Goal: Use online tool/utility: Utilize a website feature to perform a specific function

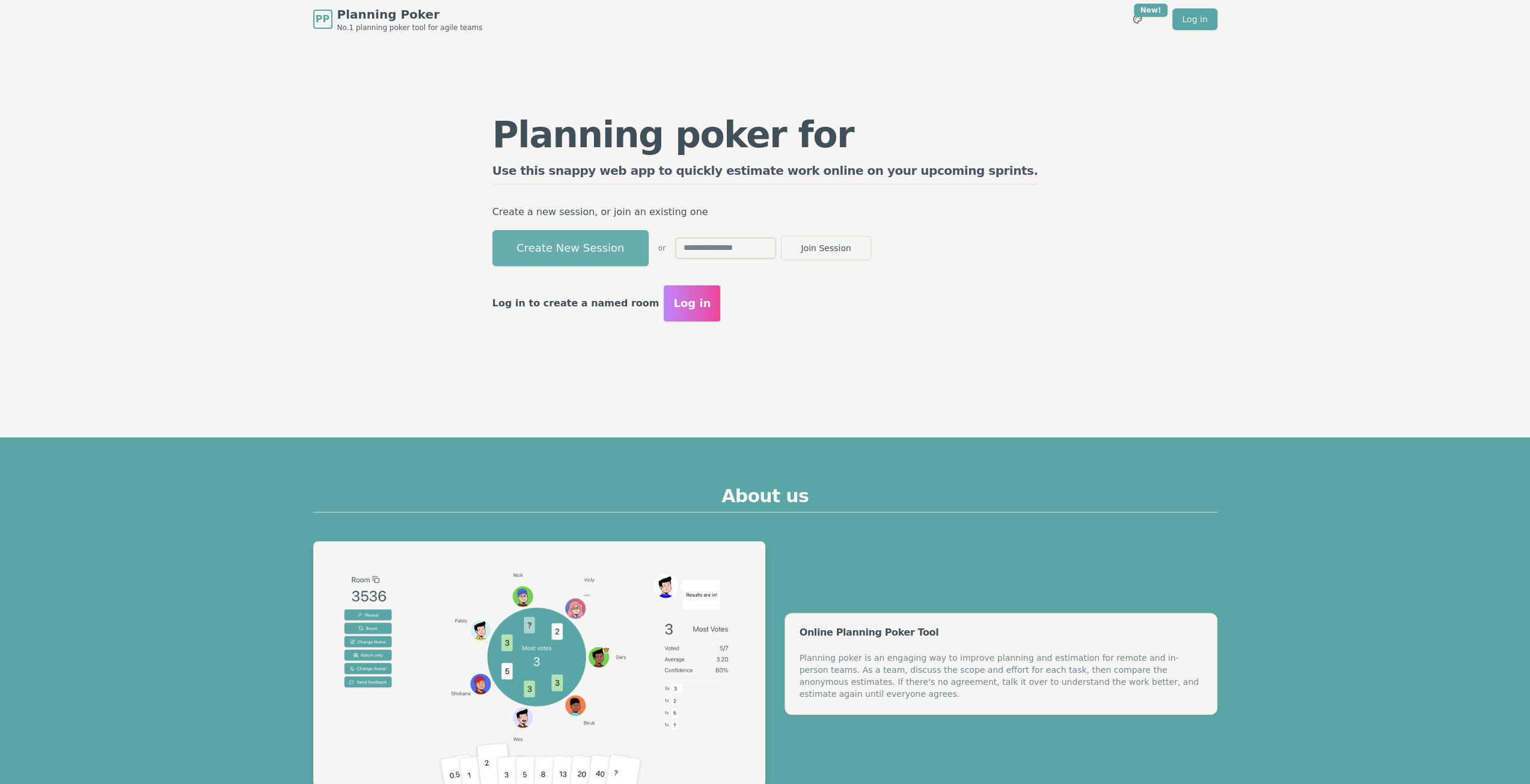
click at [630, 244] on button "Create New Session" at bounding box center [570, 248] width 156 height 36
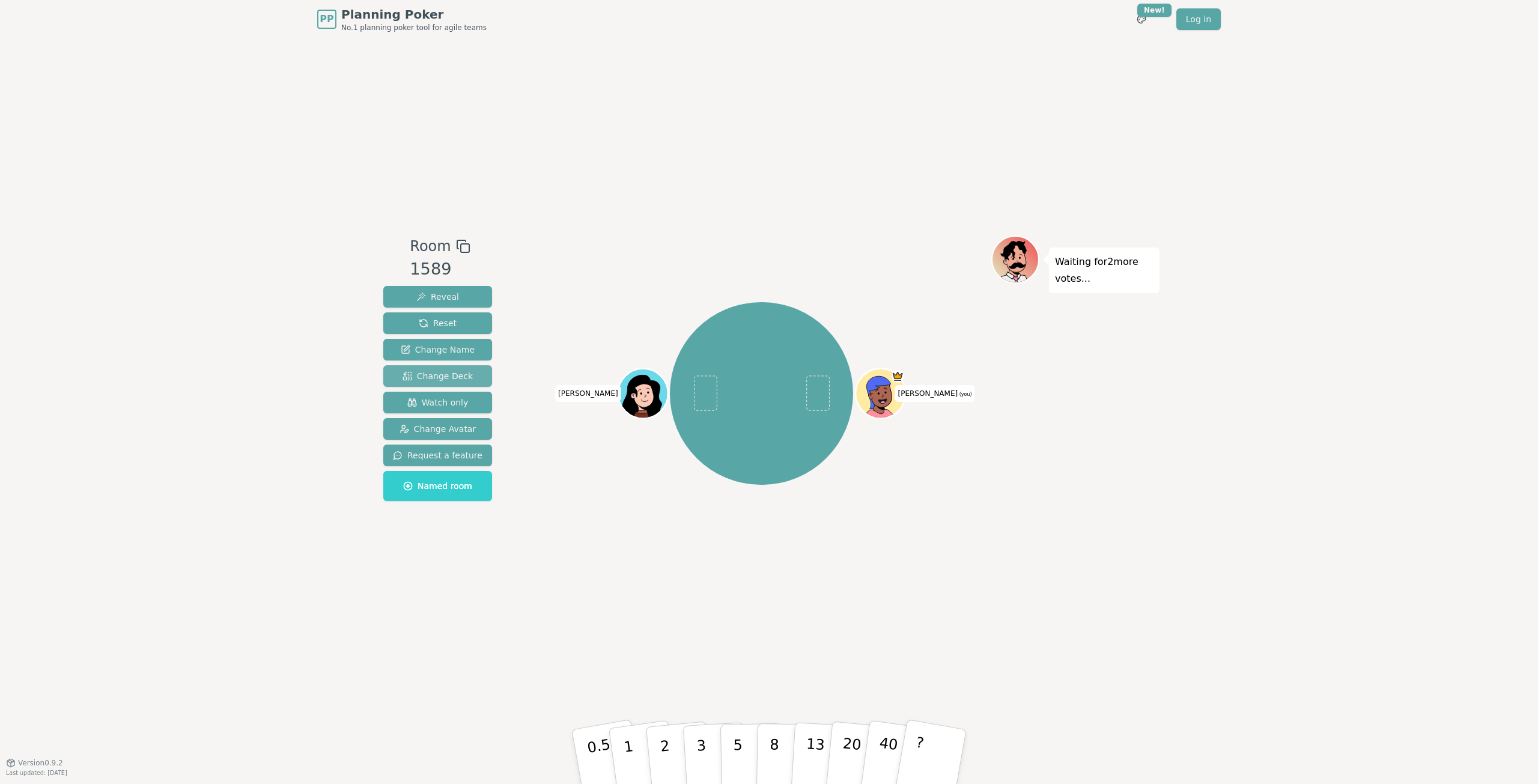
click at [438, 375] on span "Change Deck" at bounding box center [437, 376] width 71 height 12
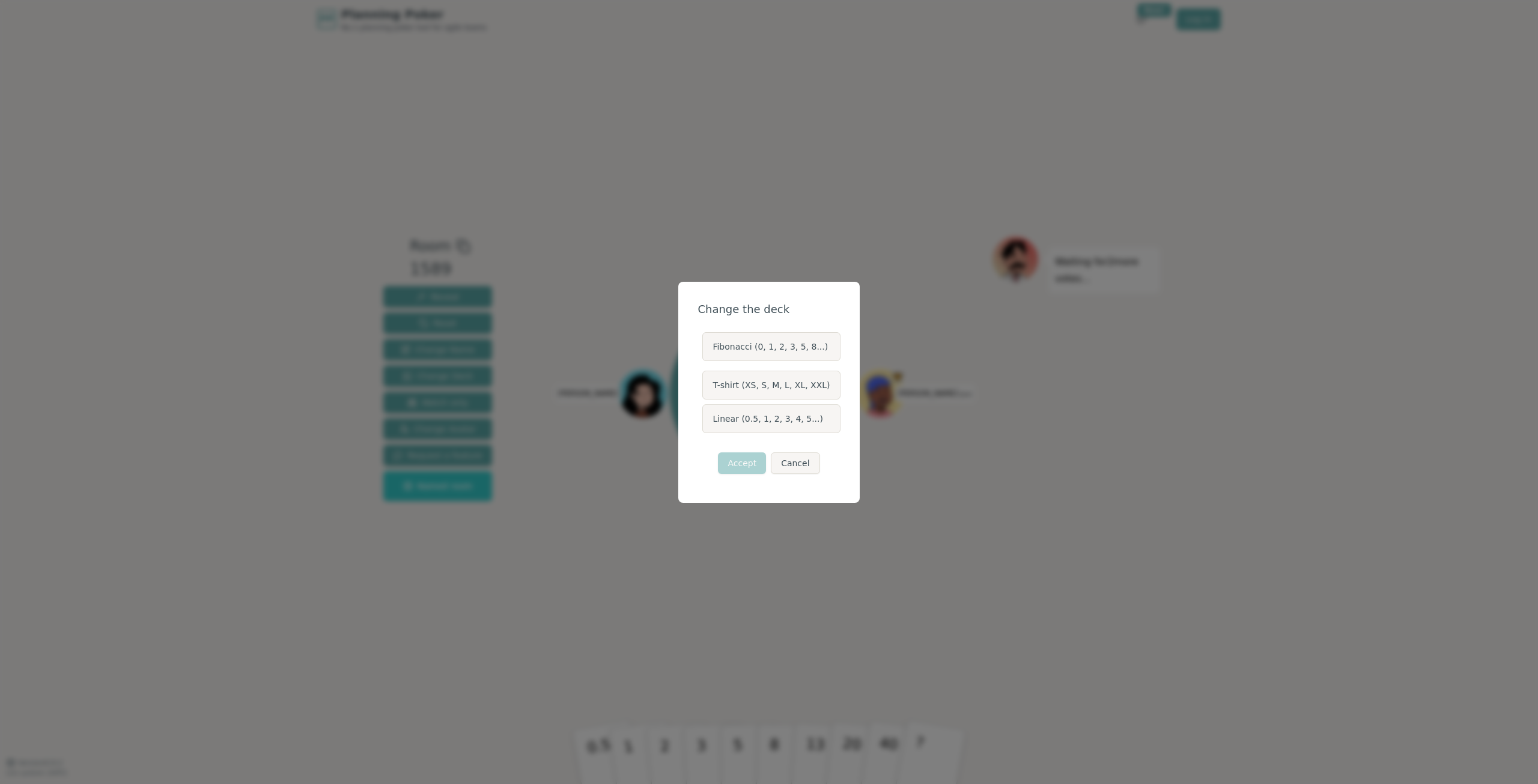
click at [769, 421] on label "Linear (0.5, 1, 2, 3, 4, 5...)" at bounding box center [771, 418] width 137 height 29
click at [707, 421] on button "Linear (0.5, 1, 2, 3, 4, 5...)" at bounding box center [701, 418] width 9 height 9
click at [747, 463] on button "Accept" at bounding box center [742, 463] width 48 height 22
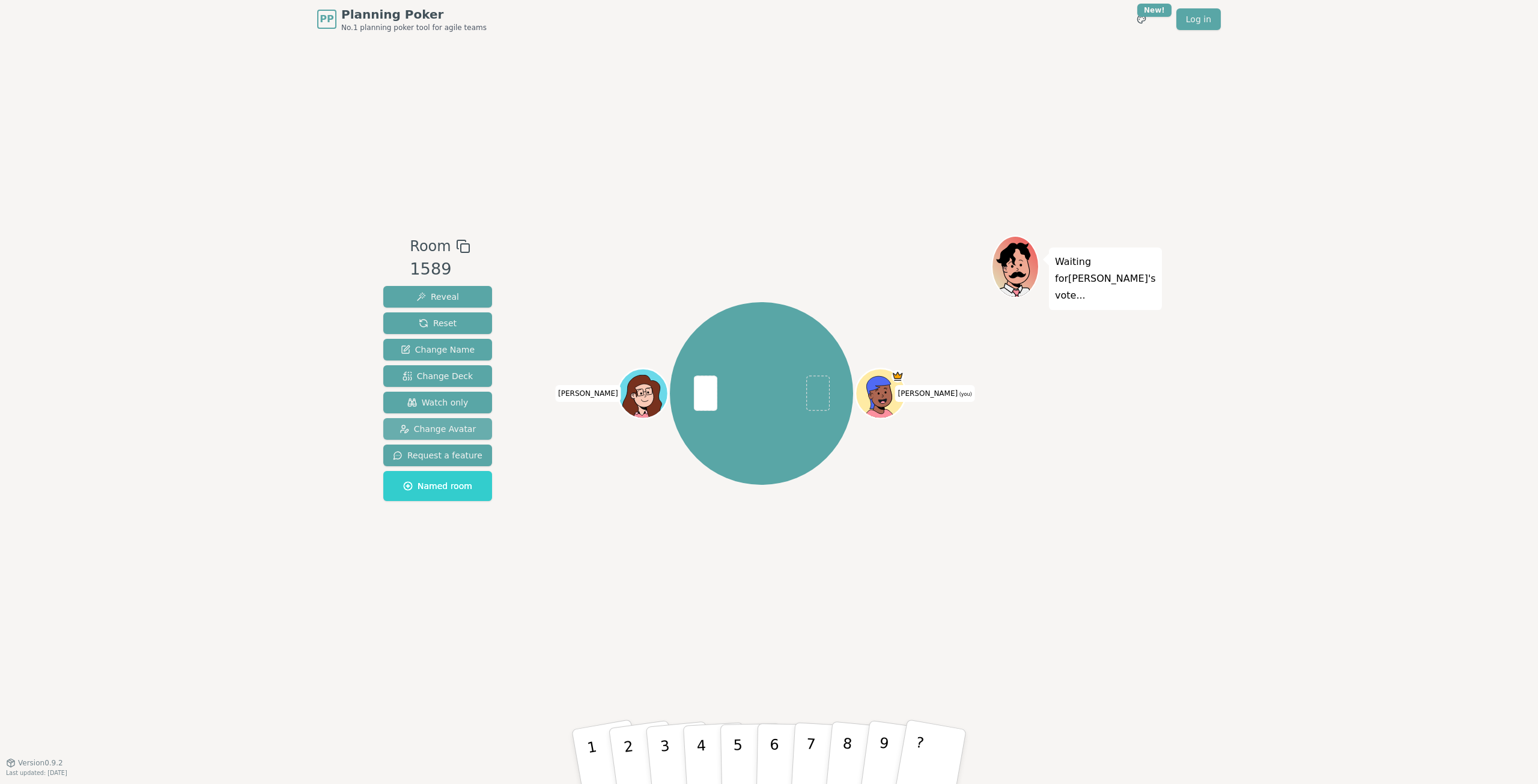
click at [427, 433] on span "Change Avatar" at bounding box center [438, 429] width 77 height 12
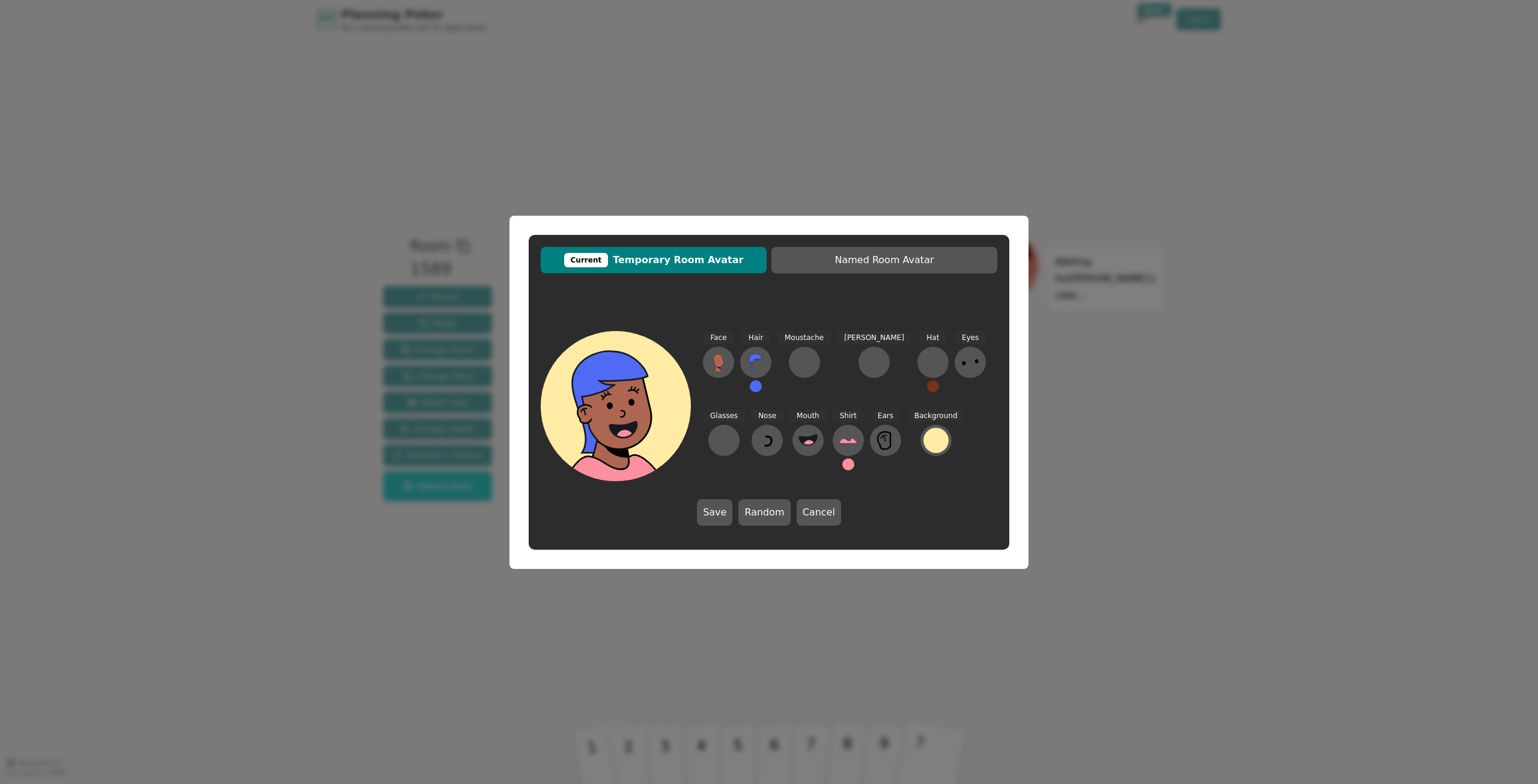
click at [685, 259] on span "Current Temporary Room Avatar" at bounding box center [654, 259] width 214 height 14
click at [709, 356] on button at bounding box center [718, 362] width 31 height 31
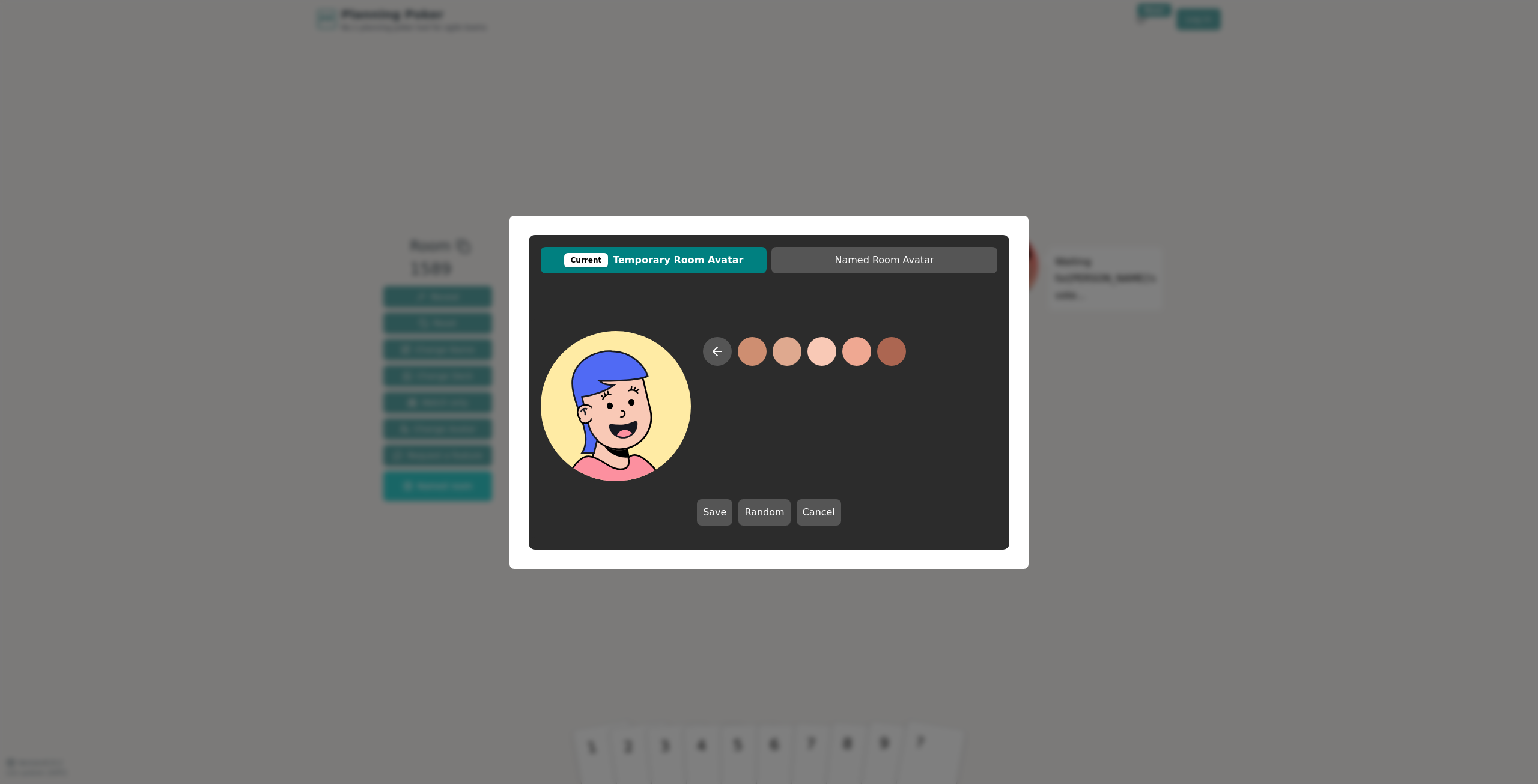
click at [822, 353] on button at bounding box center [822, 352] width 29 height 29
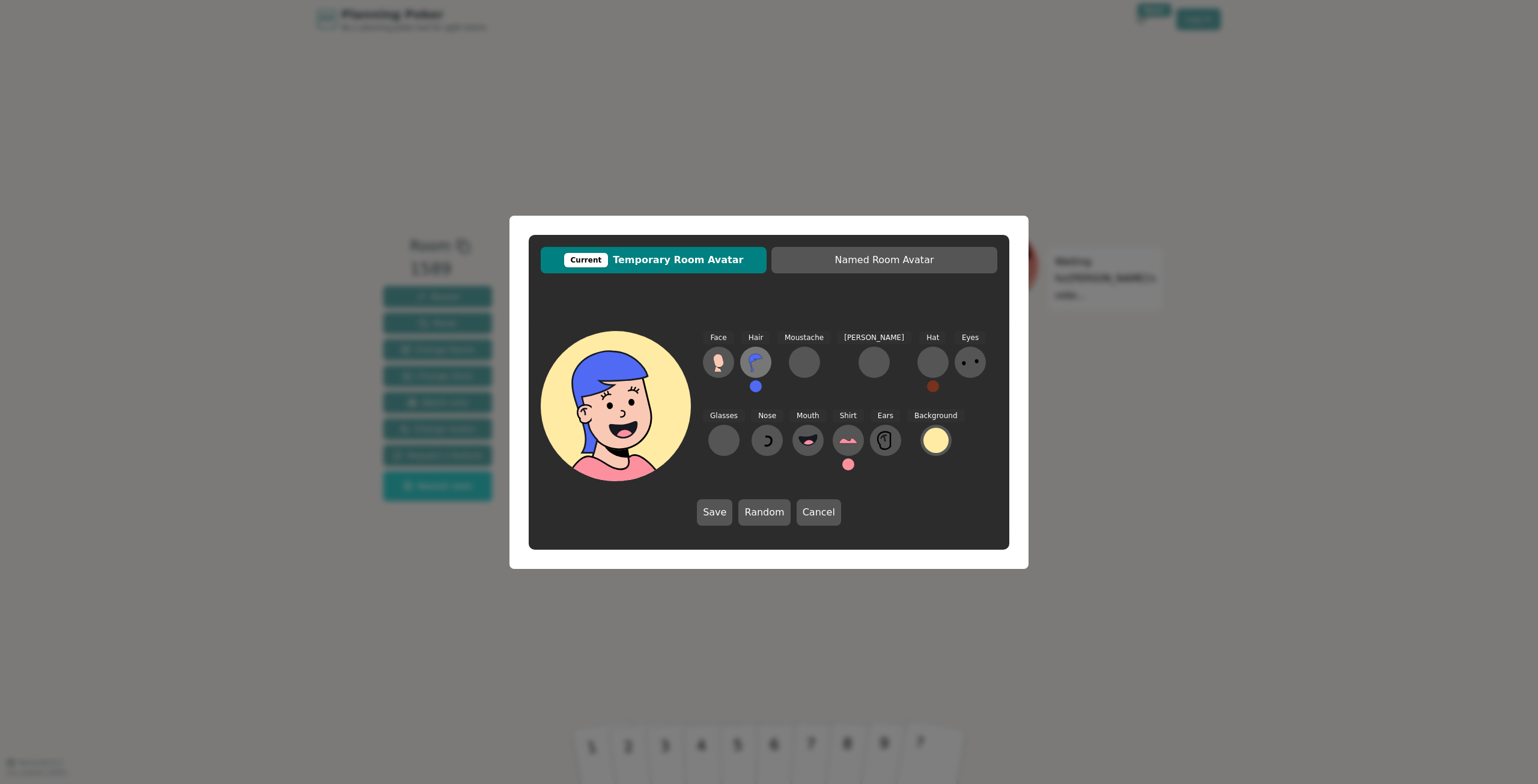
click at [761, 355] on icon at bounding box center [756, 362] width 19 height 19
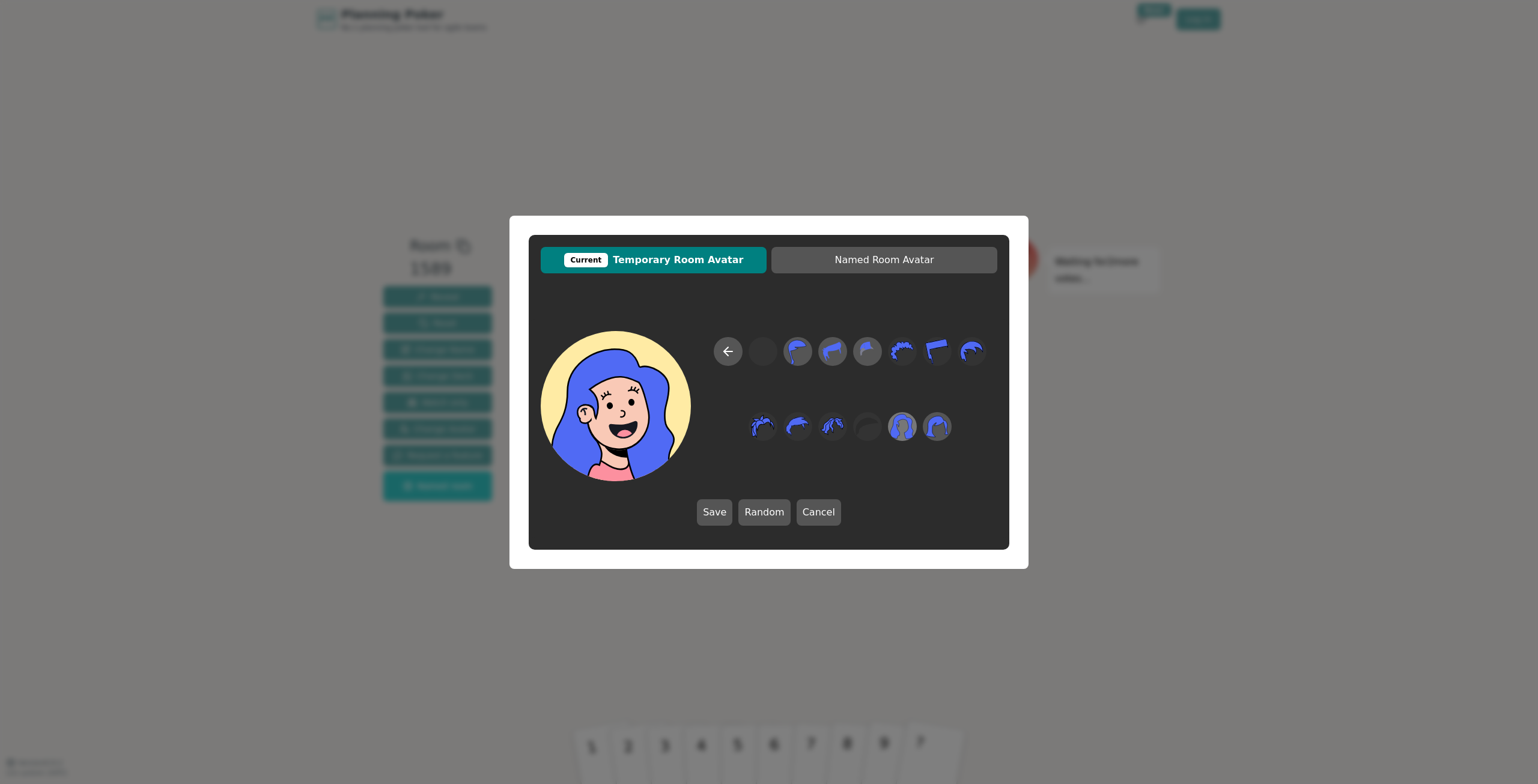
click at [909, 427] on icon at bounding box center [902, 426] width 24 height 25
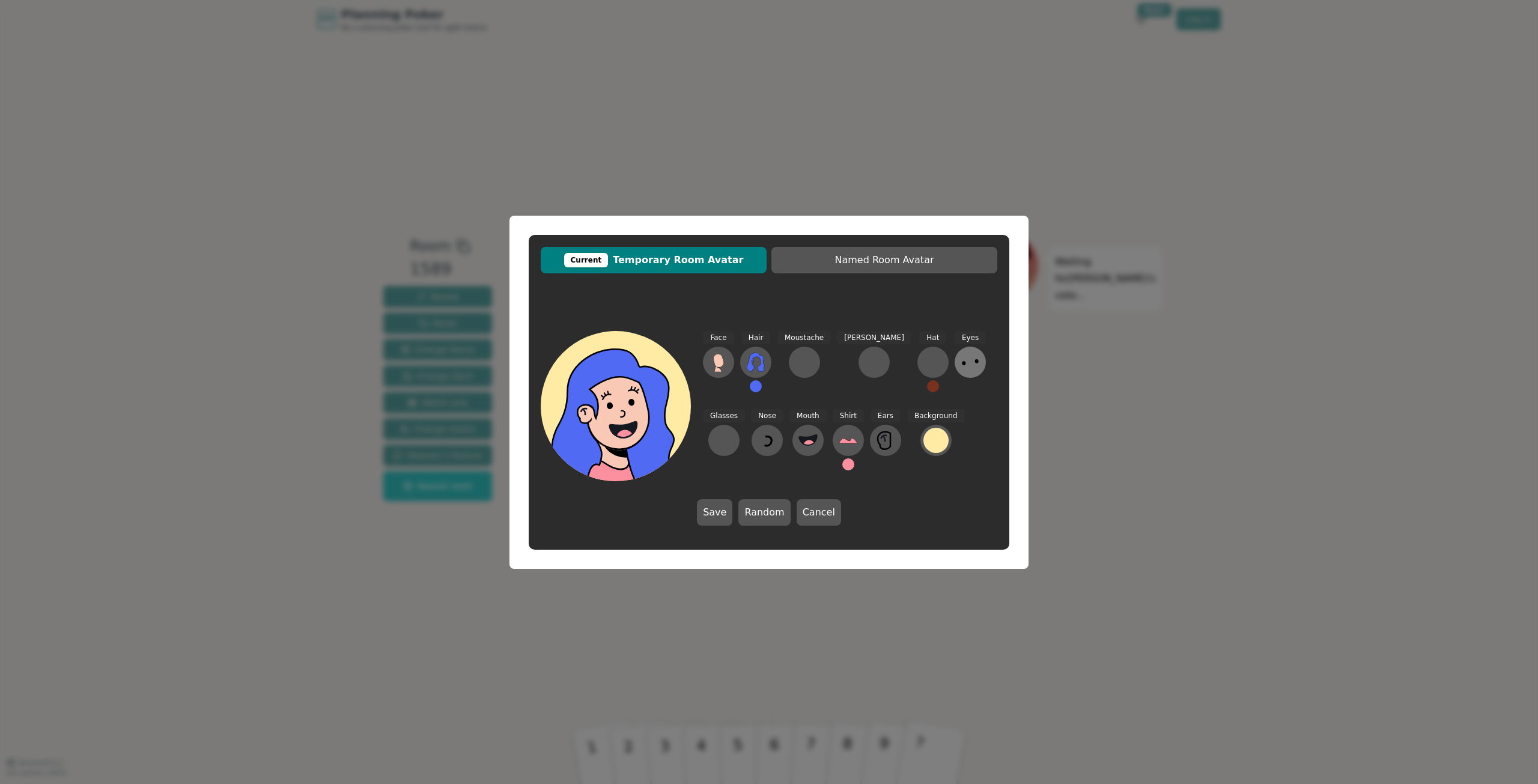
click at [961, 368] on icon at bounding box center [970, 362] width 19 height 19
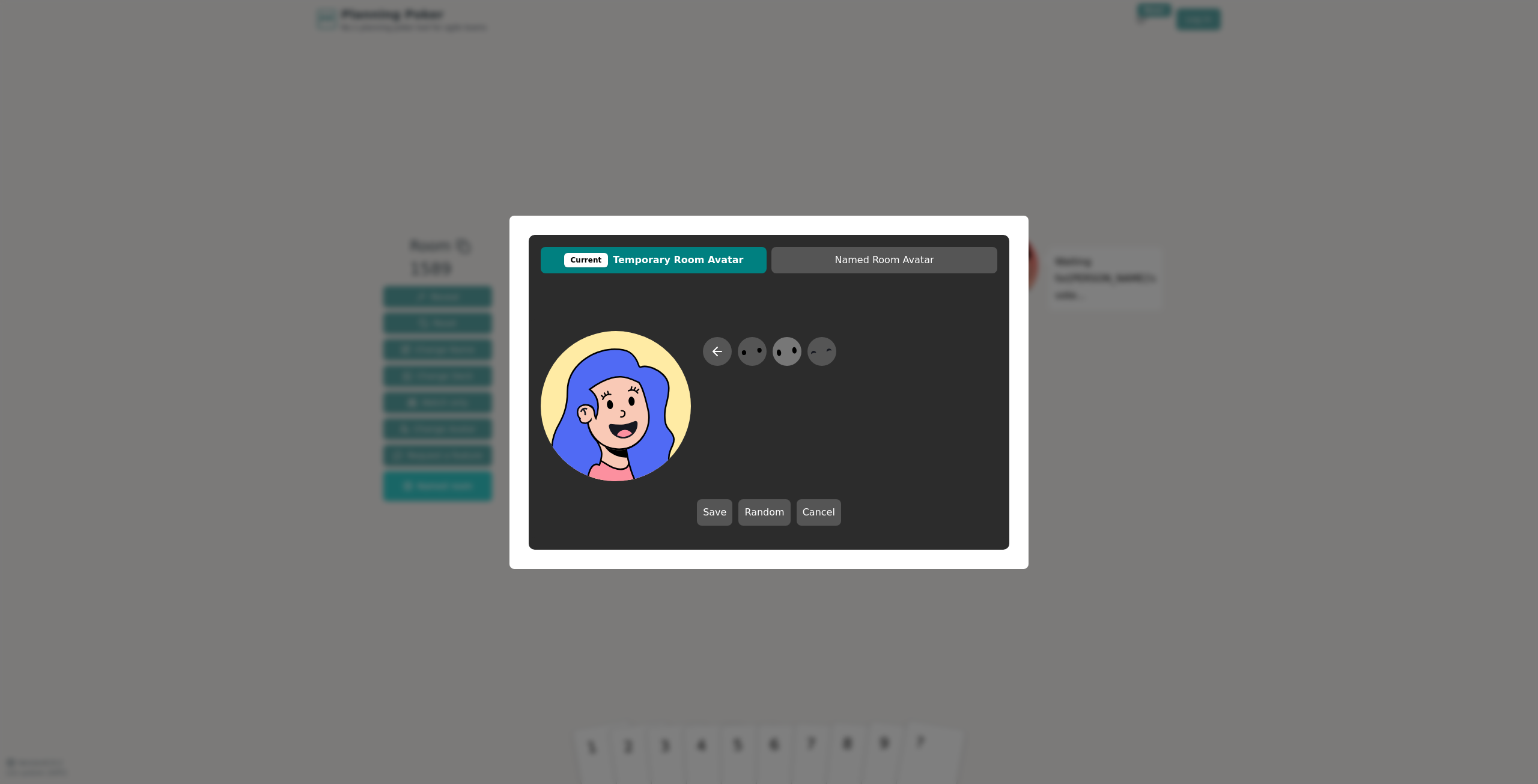
click at [785, 353] on icon at bounding box center [787, 351] width 24 height 27
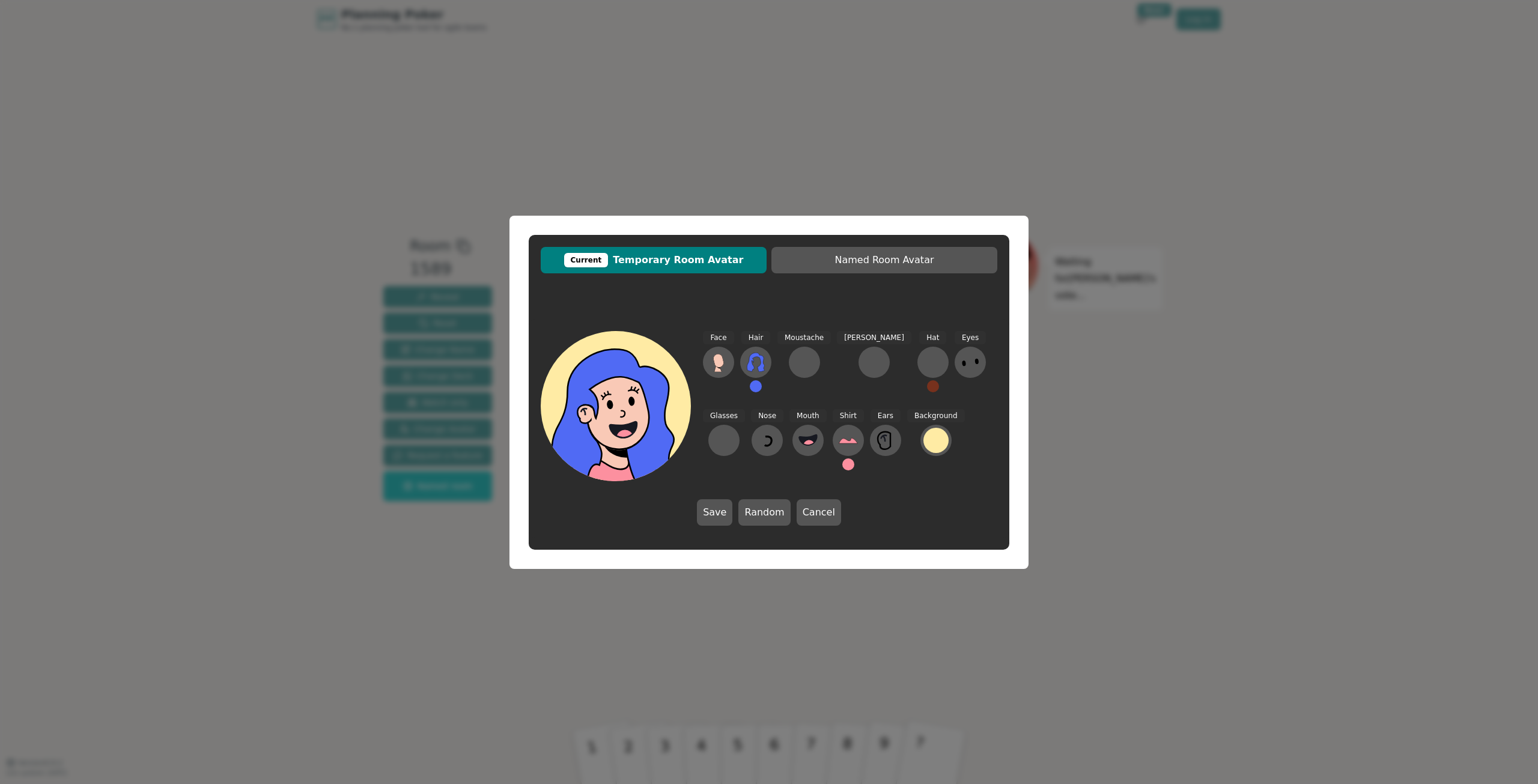
click at [745, 409] on div "Glasses" at bounding box center [724, 445] width 42 height 72
click at [733, 431] on div at bounding box center [724, 440] width 19 height 19
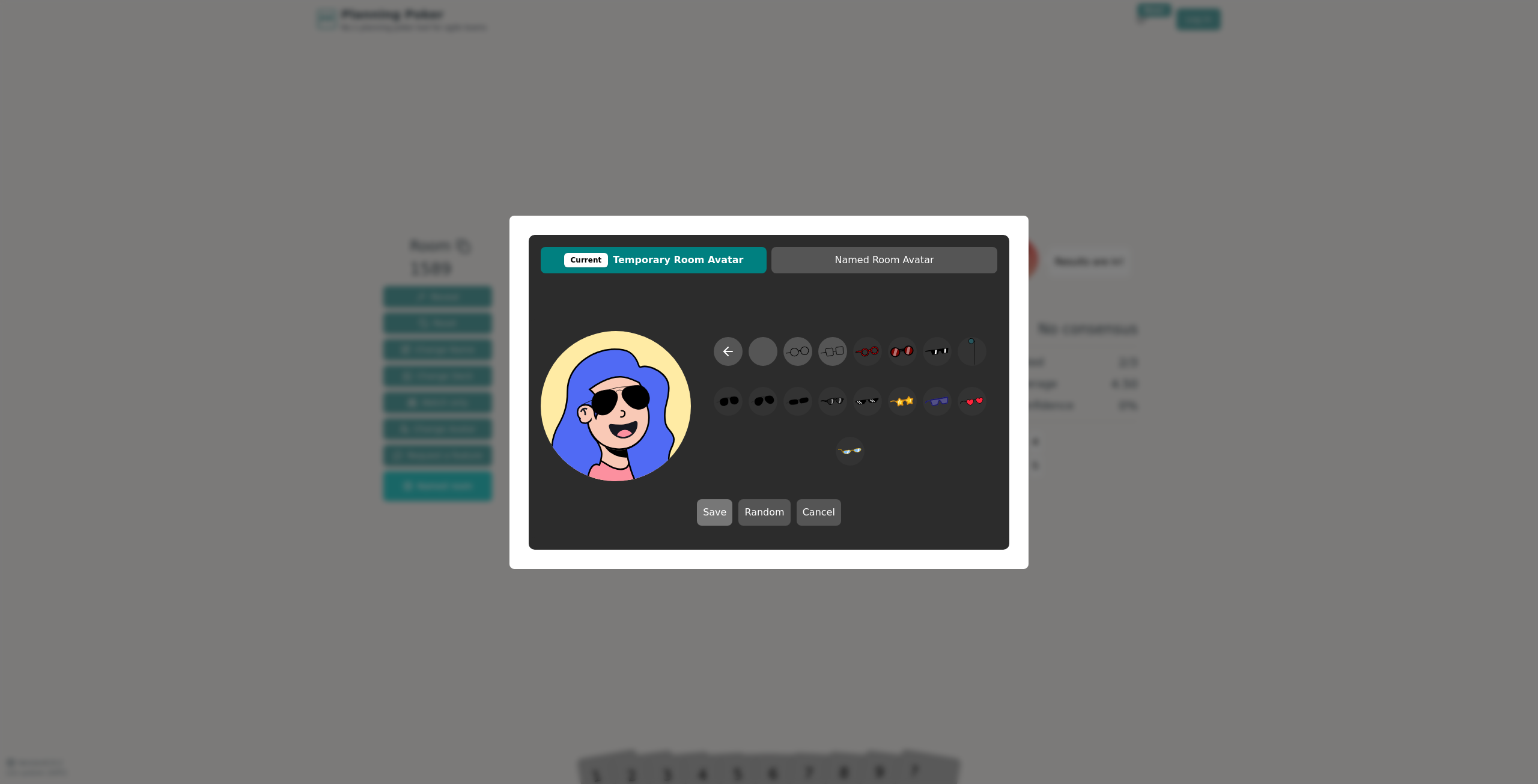
click at [723, 512] on button "Save" at bounding box center [714, 512] width 36 height 26
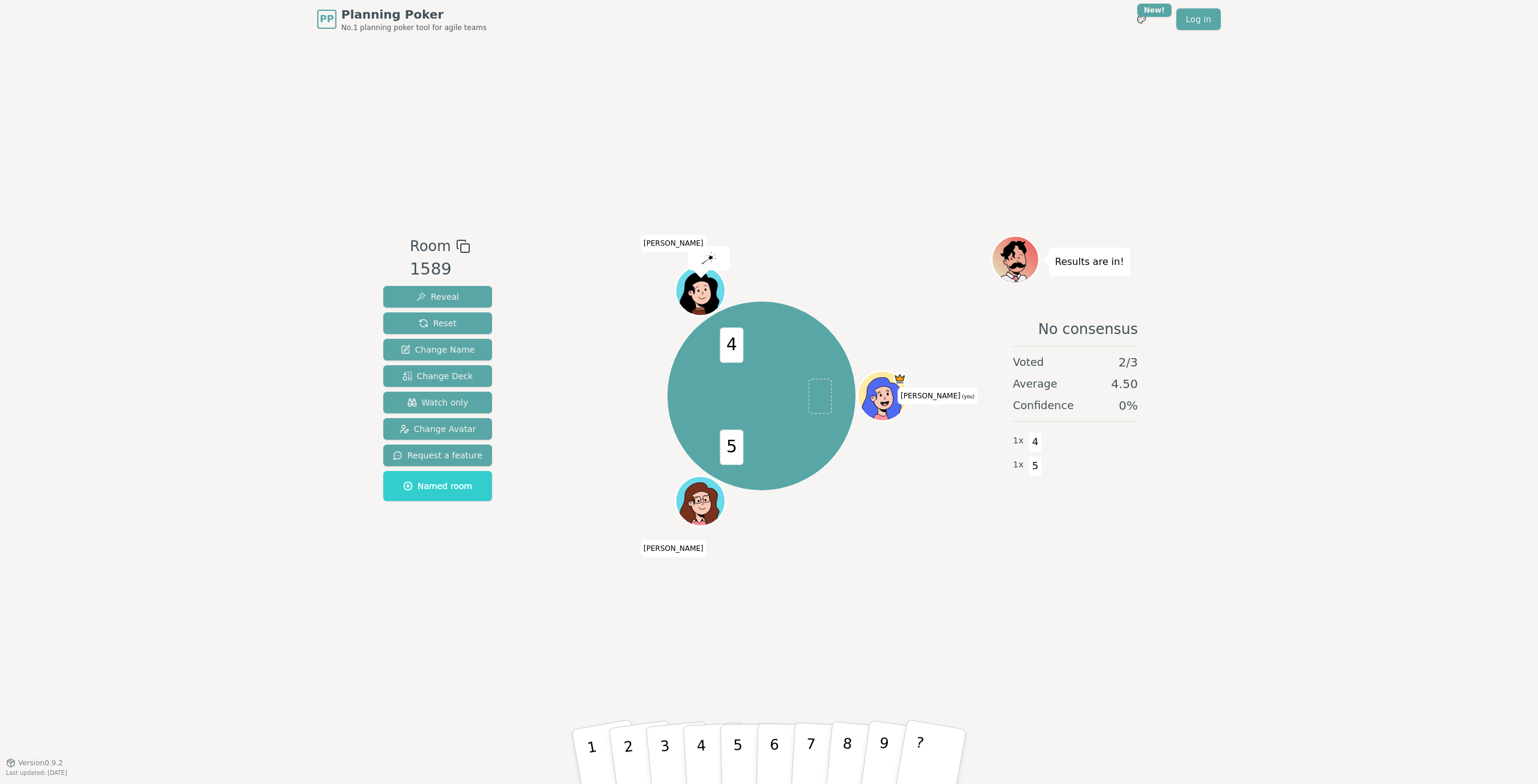
click at [888, 389] on icon at bounding box center [882, 399] width 47 height 44
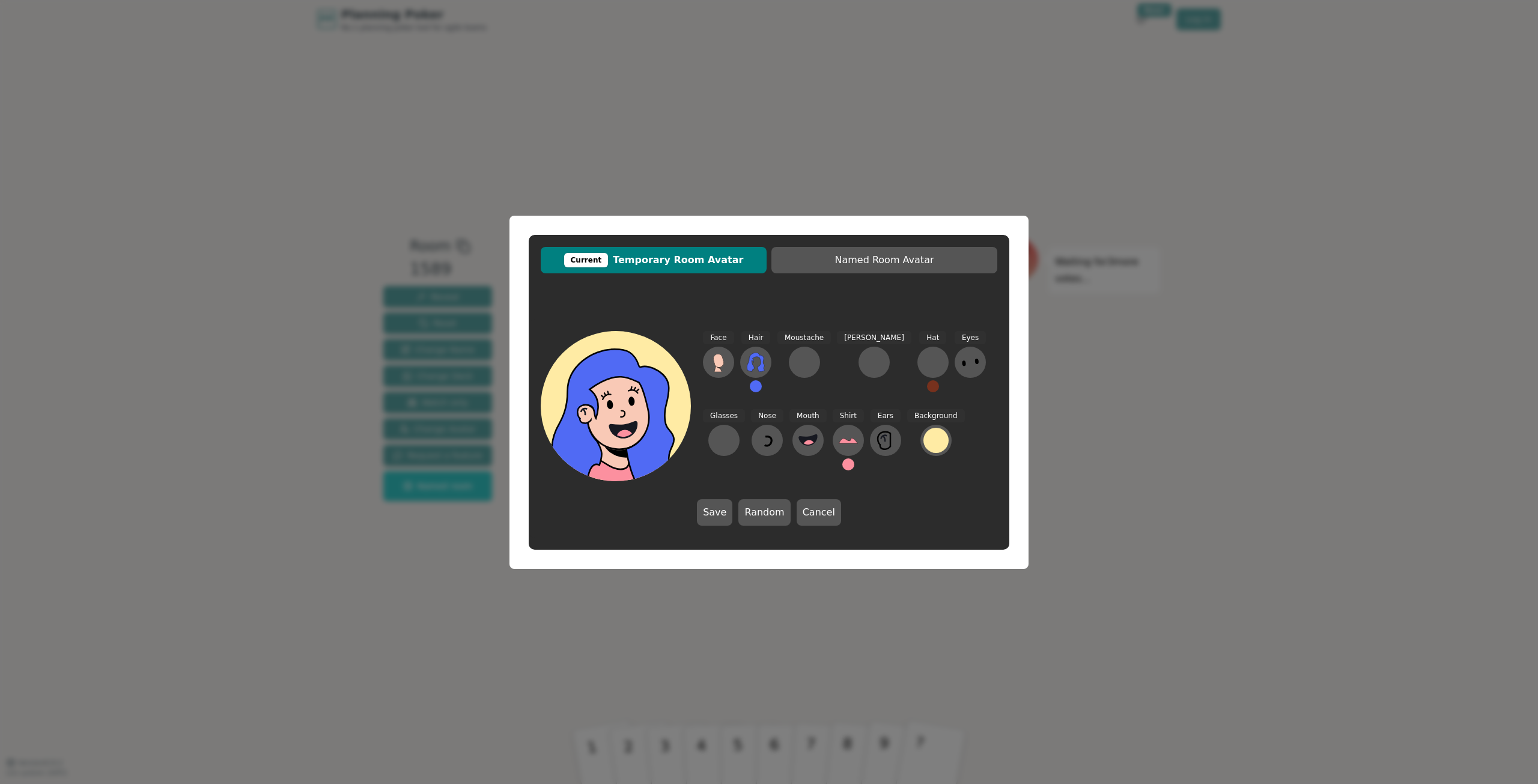
click at [756, 387] on button at bounding box center [756, 386] width 12 height 12
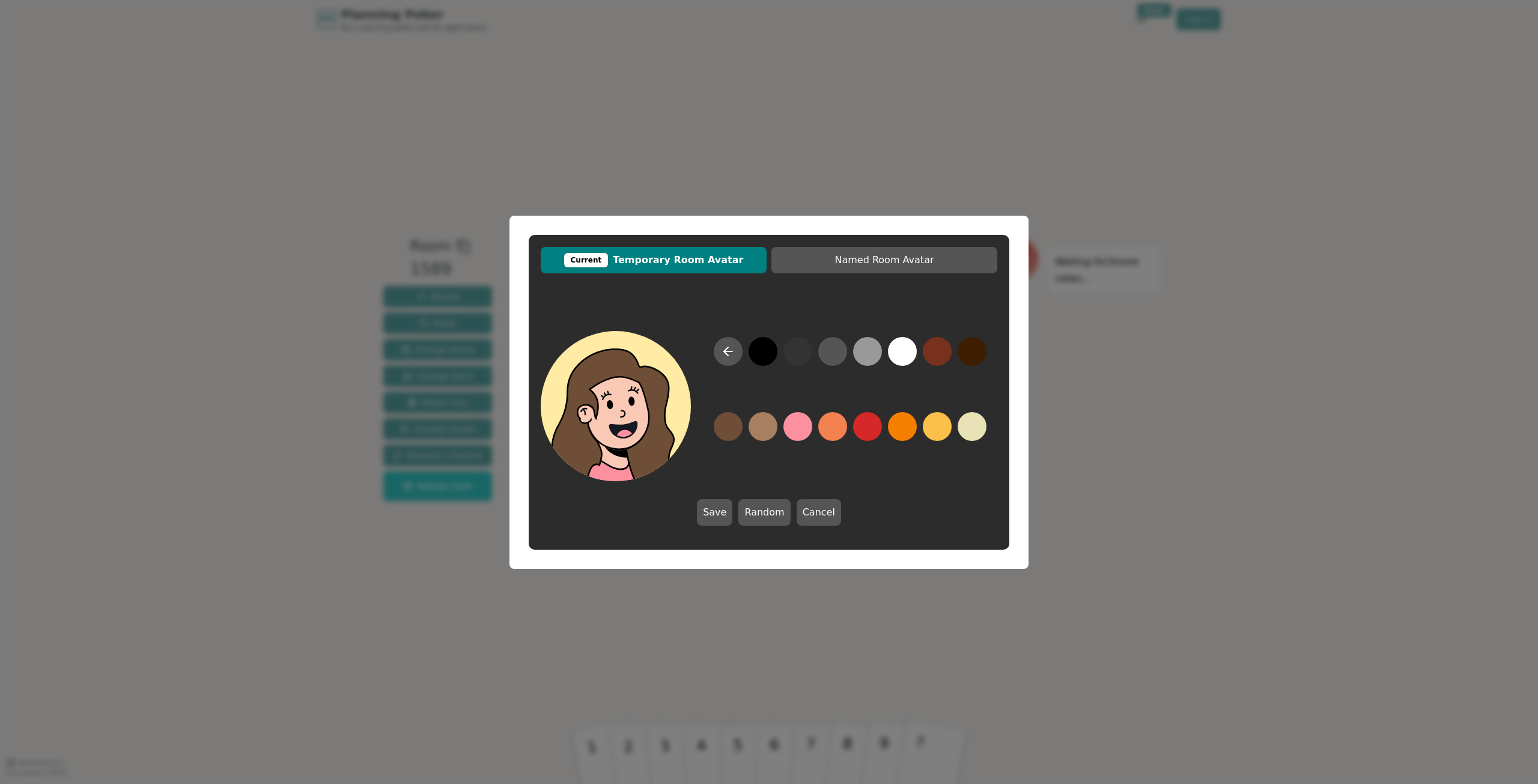
click at [727, 430] on button at bounding box center [728, 426] width 29 height 29
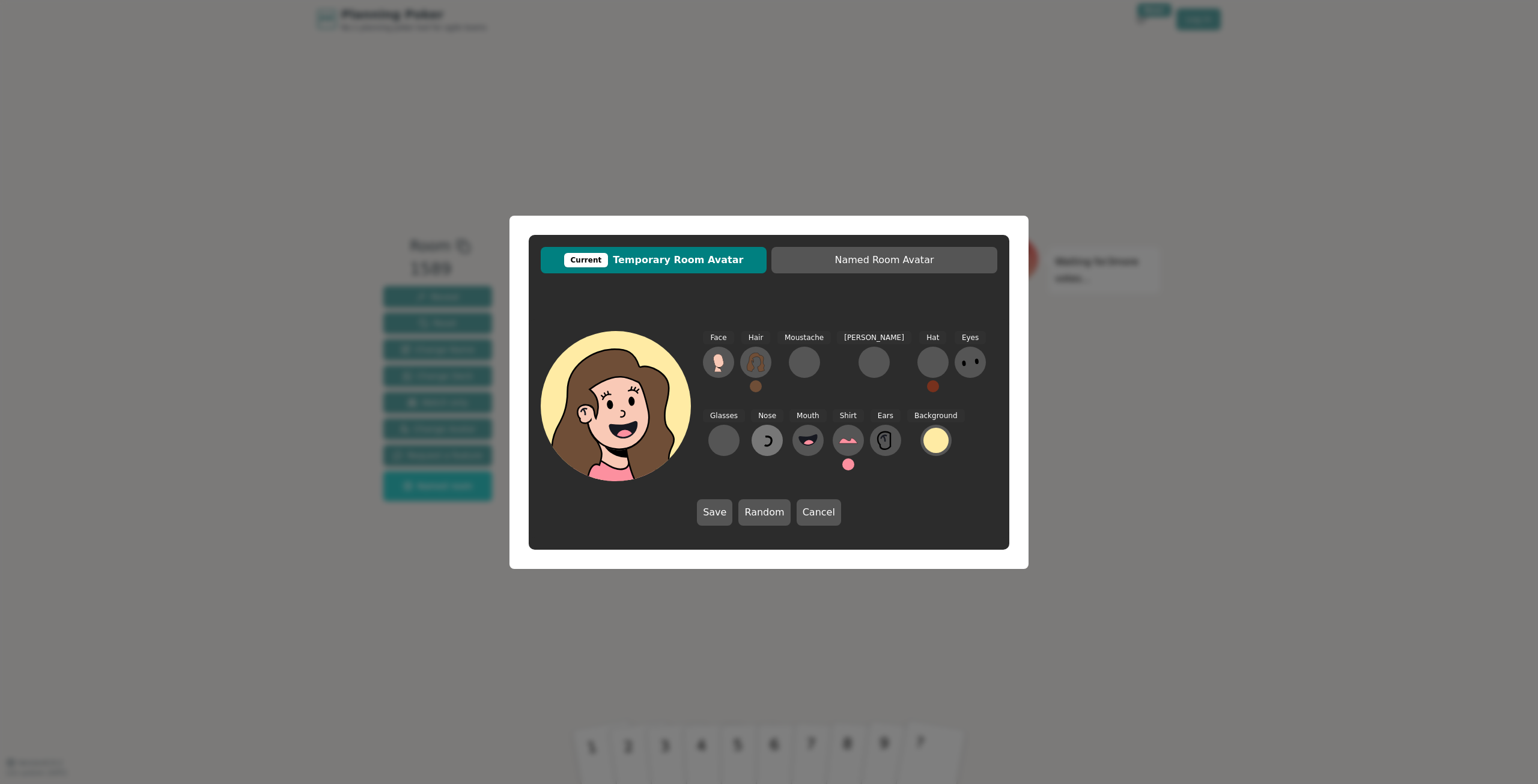
click at [758, 444] on icon at bounding box center [767, 440] width 19 height 19
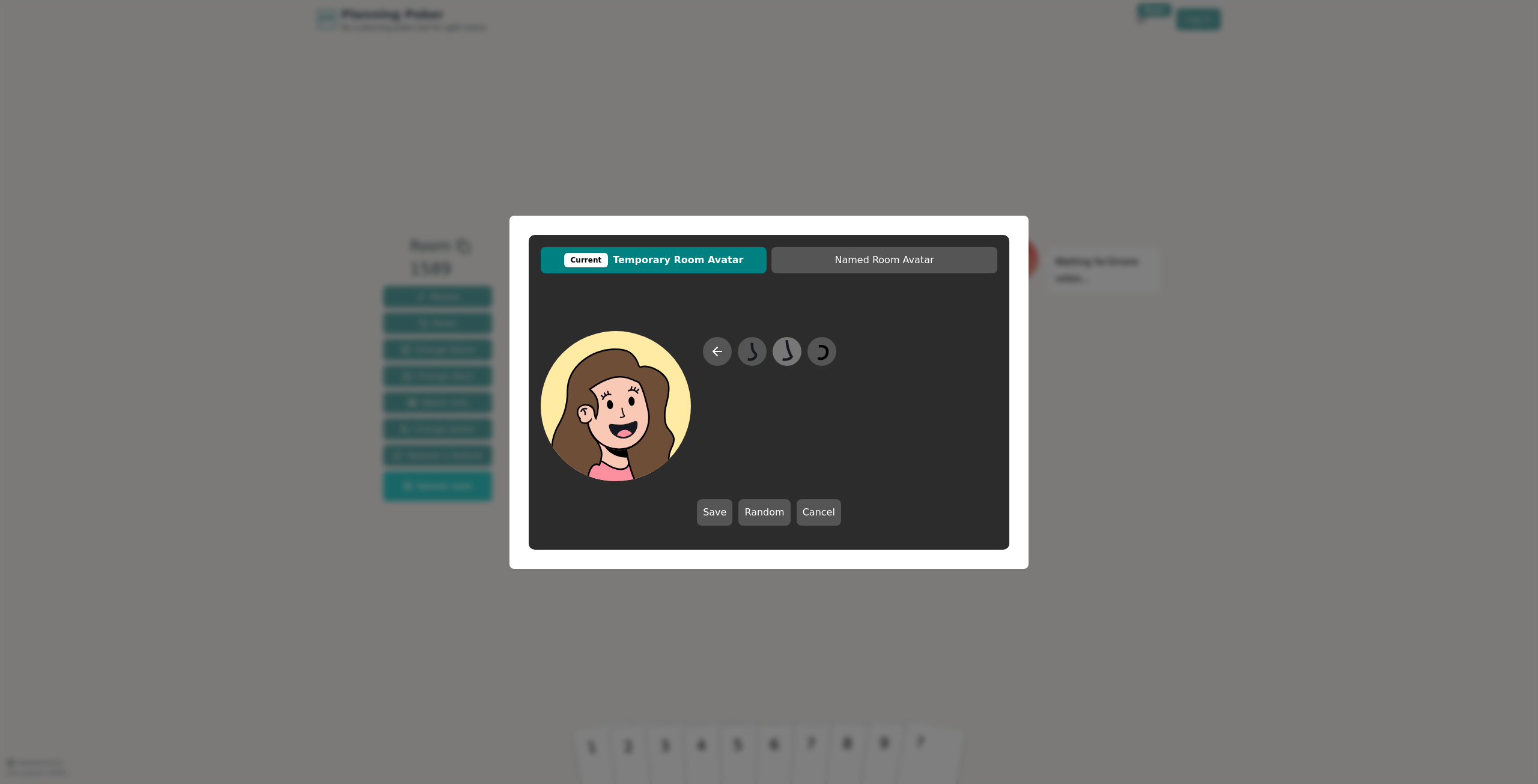
click at [795, 355] on icon at bounding box center [787, 351] width 24 height 27
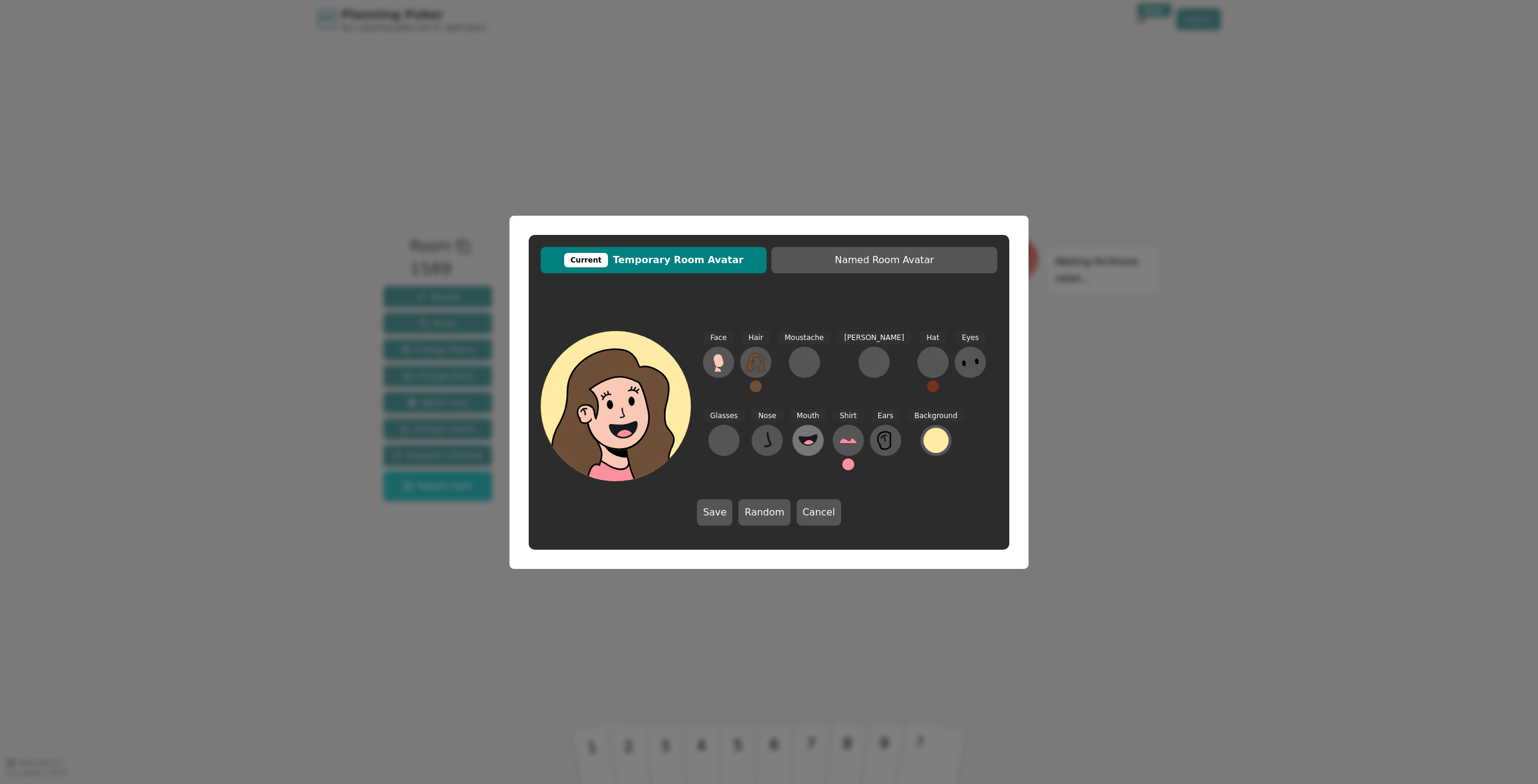
click at [803, 447] on circle at bounding box center [808, 446] width 12 height 12
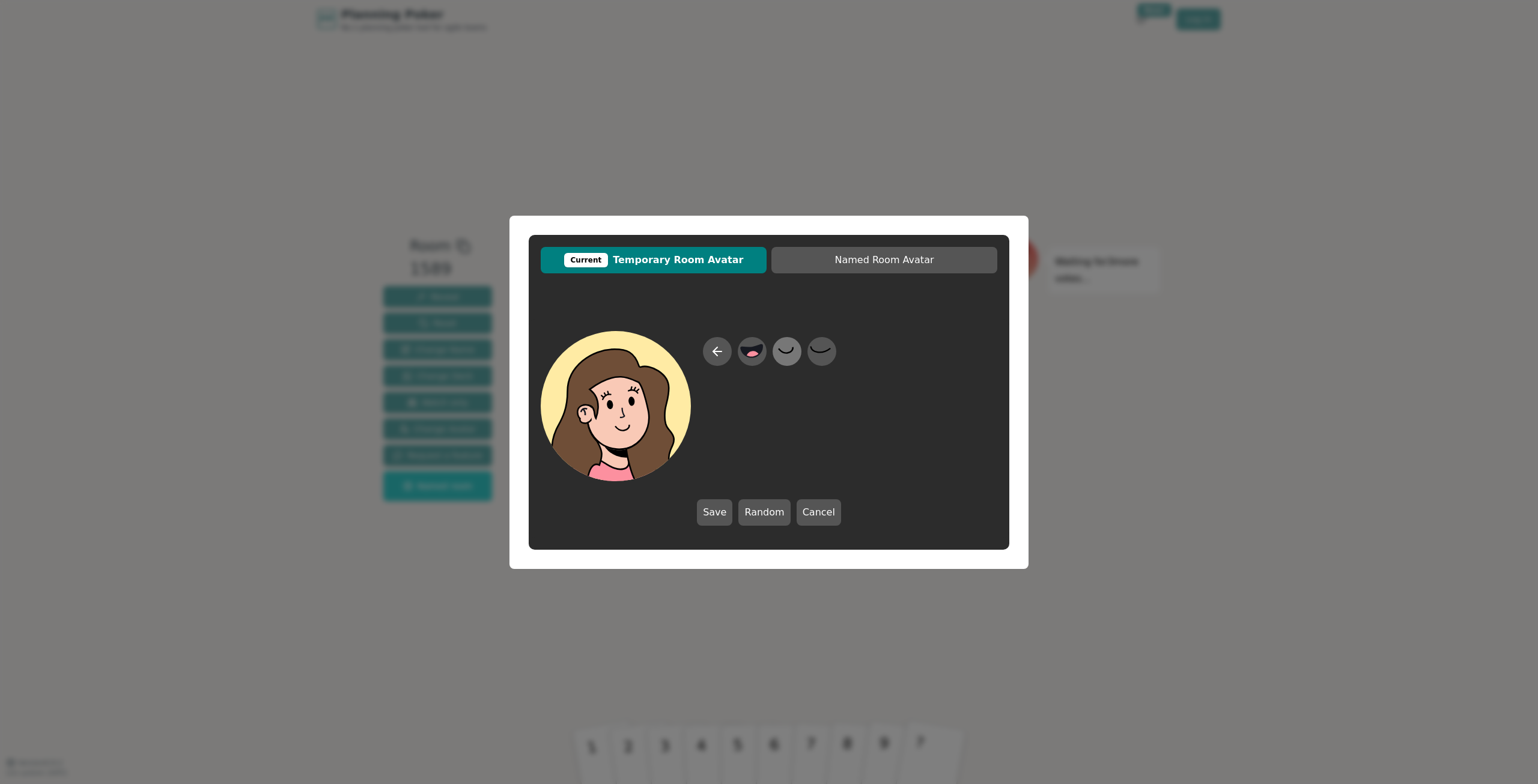
click at [787, 353] on icon at bounding box center [787, 351] width 24 height 27
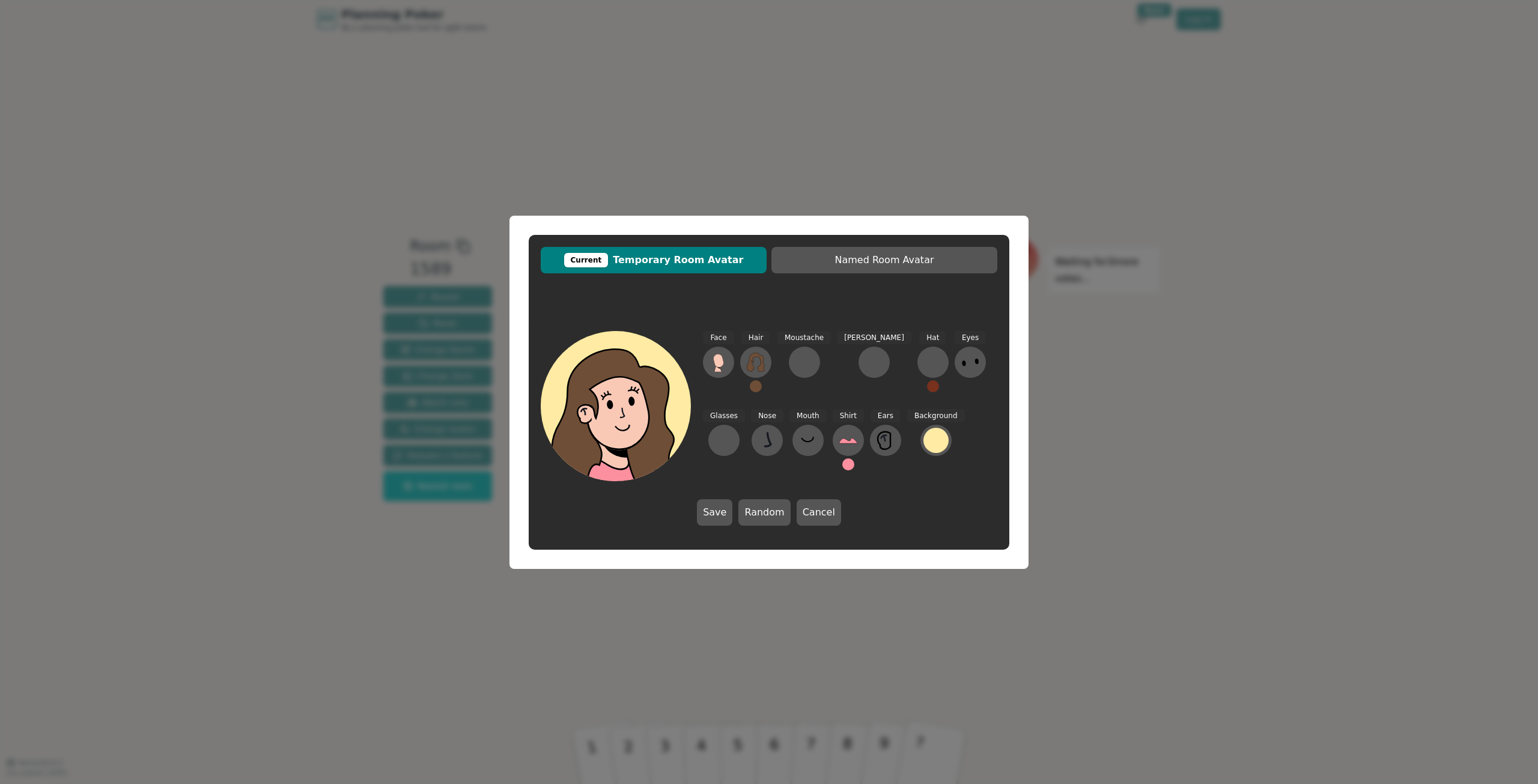
click at [871, 453] on button at bounding box center [886, 440] width 31 height 31
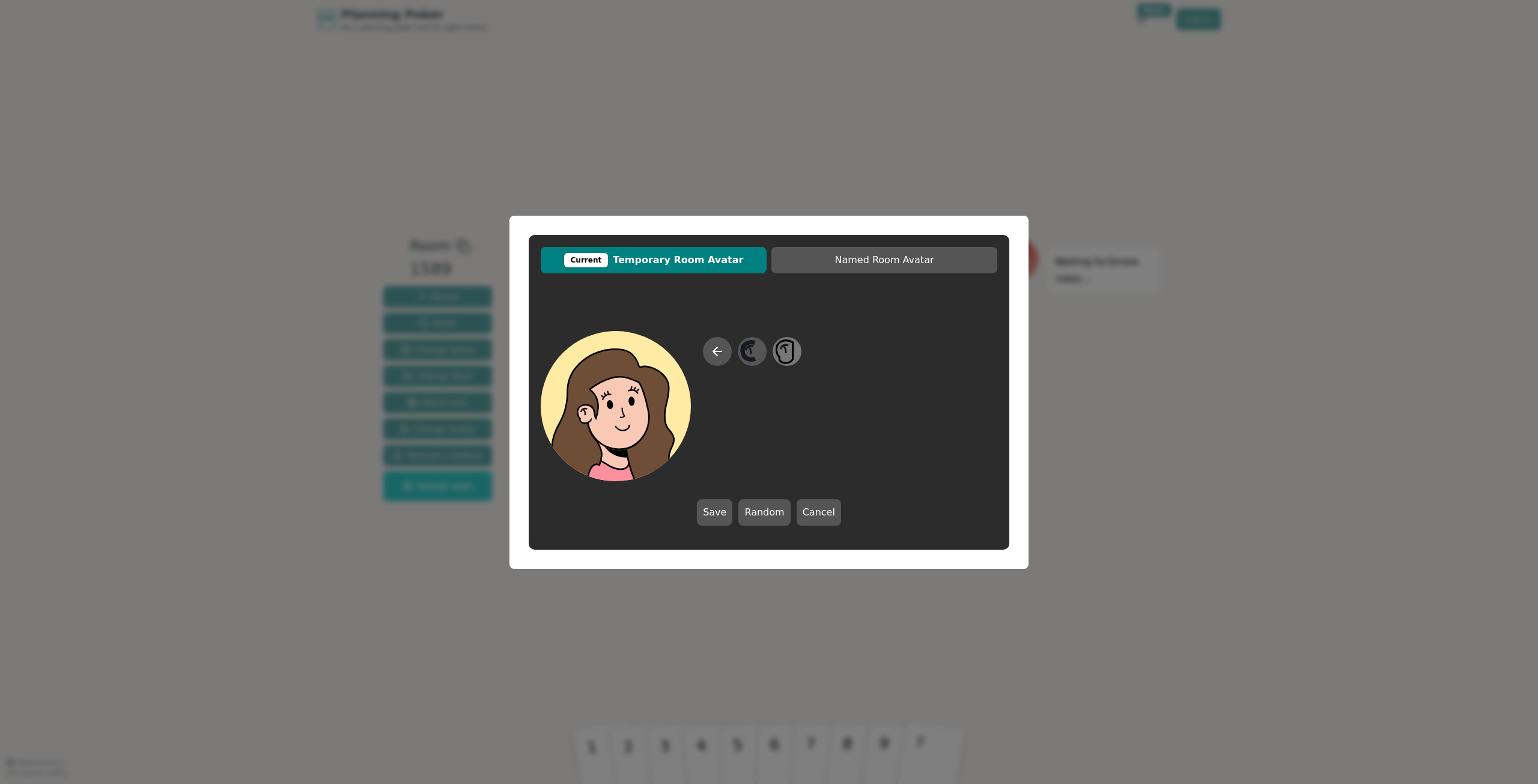
click at [786, 351] on icon at bounding box center [784, 350] width 3 height 8
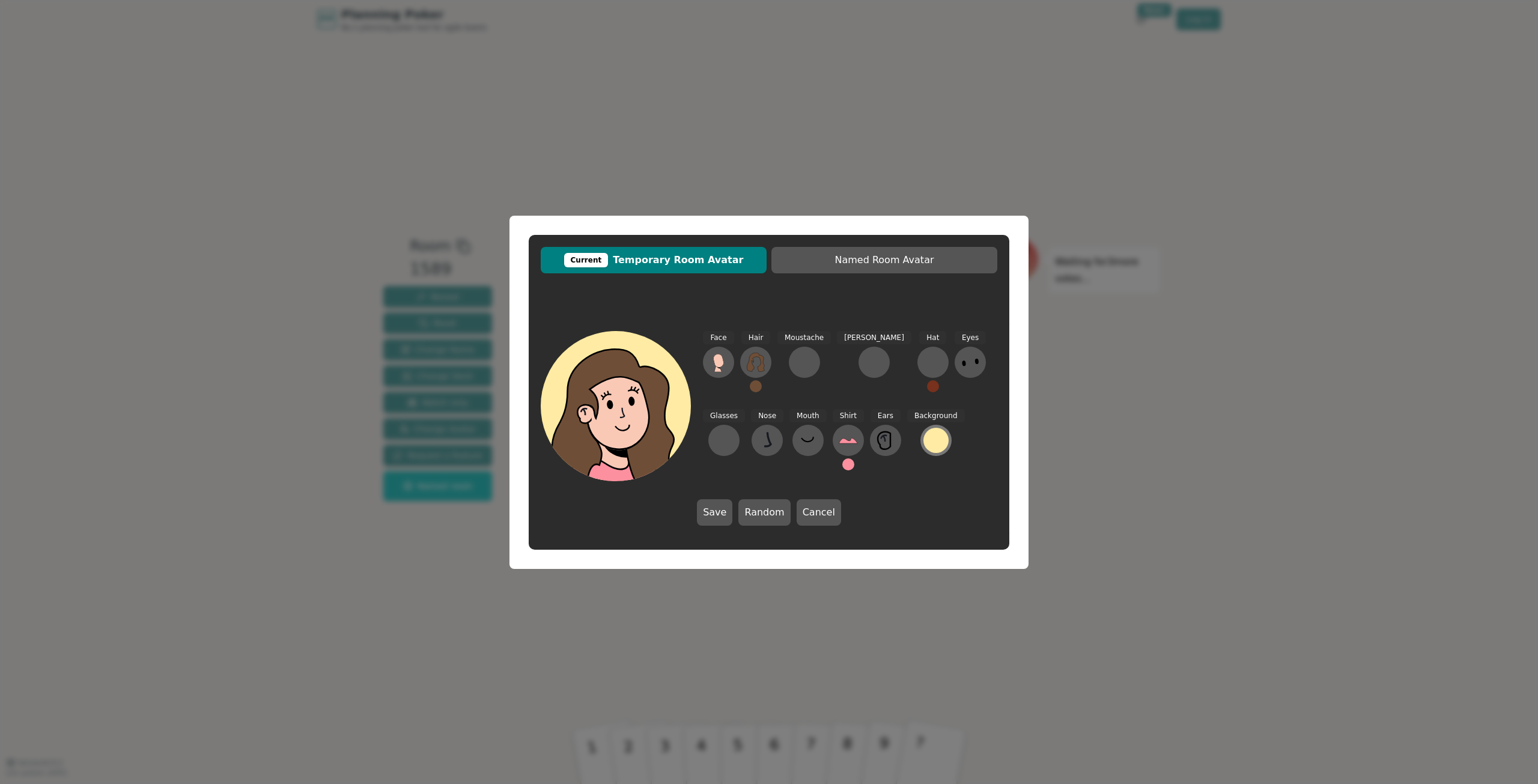
click at [923, 447] on div at bounding box center [935, 440] width 25 height 25
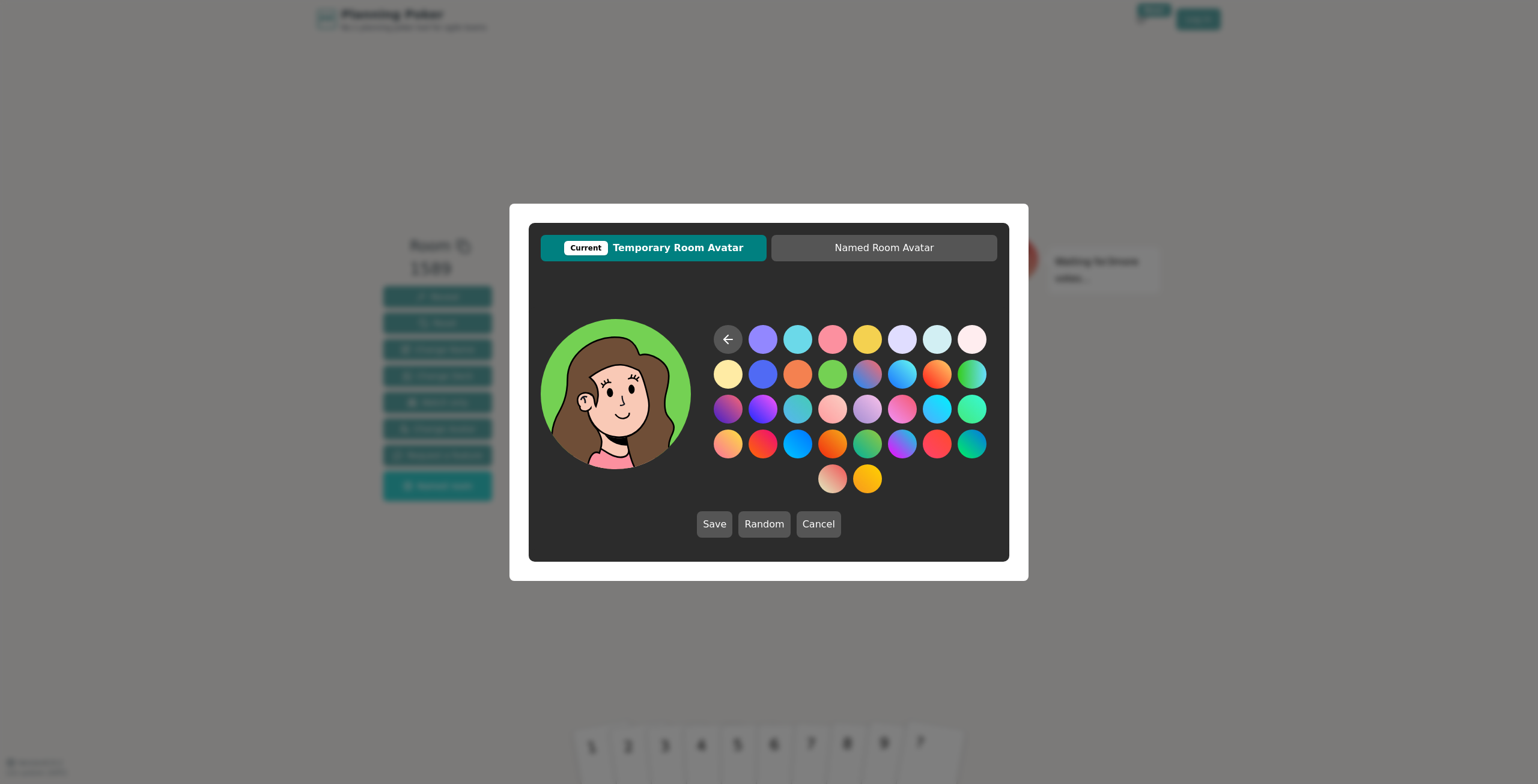
click at [832, 380] on button at bounding box center [833, 374] width 29 height 29
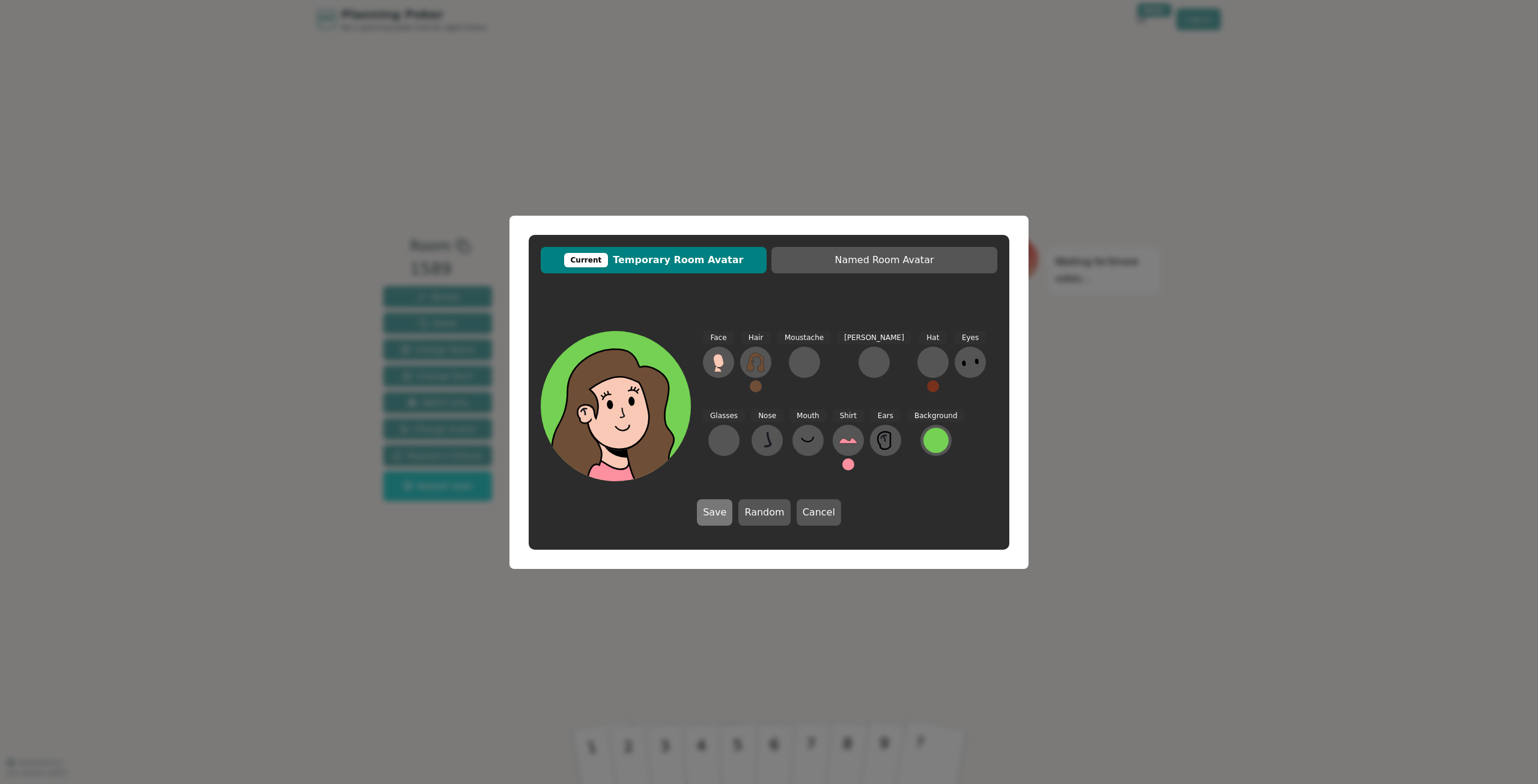
click at [722, 513] on button "Save" at bounding box center [714, 512] width 36 height 26
